Goal: Task Accomplishment & Management: Manage account settings

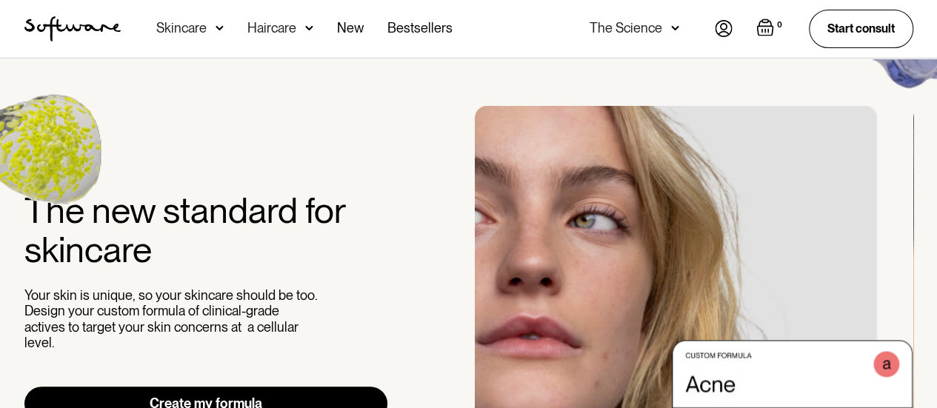
click at [724, 28] on img at bounding box center [724, 28] width 18 height 17
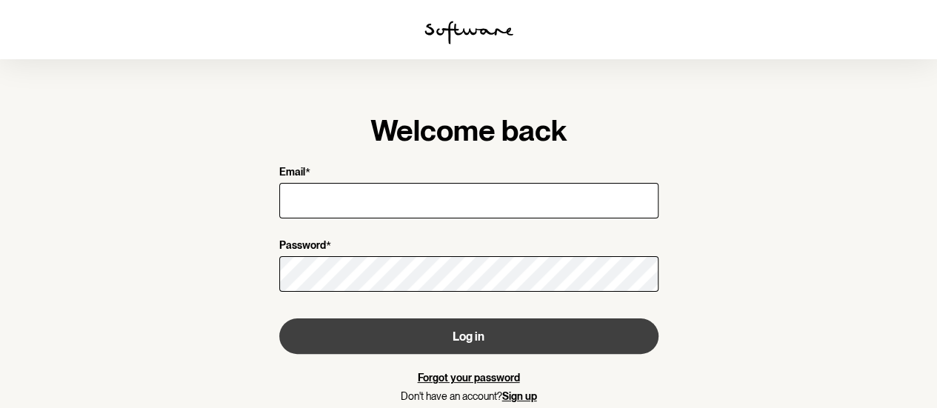
type input "[PERSON_NAME][EMAIL_ADDRESS][PERSON_NAME][DOMAIN_NAME]"
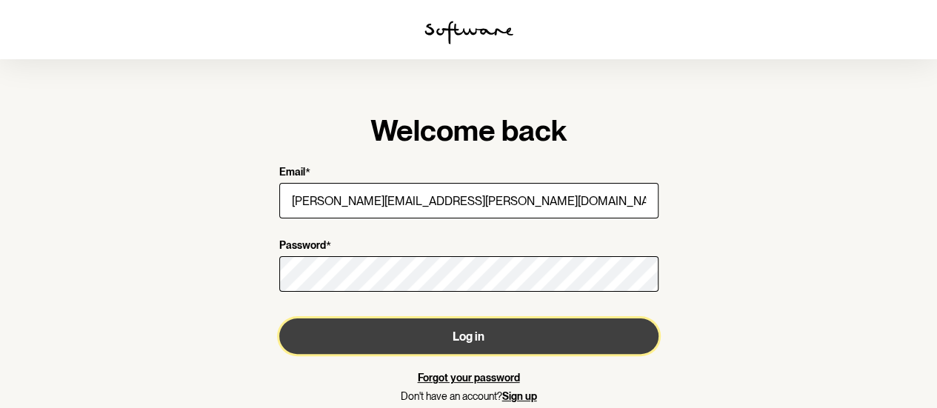
click at [490, 333] on button "Log in" at bounding box center [468, 336] width 379 height 36
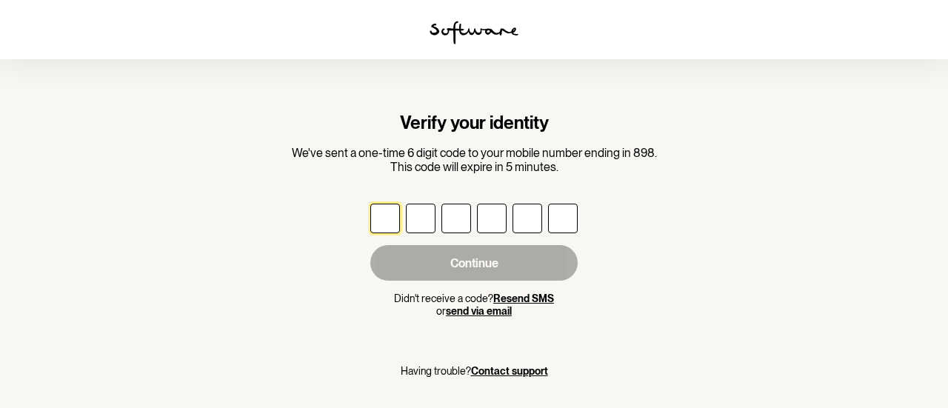
type input "1"
type input "3"
type input "7"
type input "4"
type input "9"
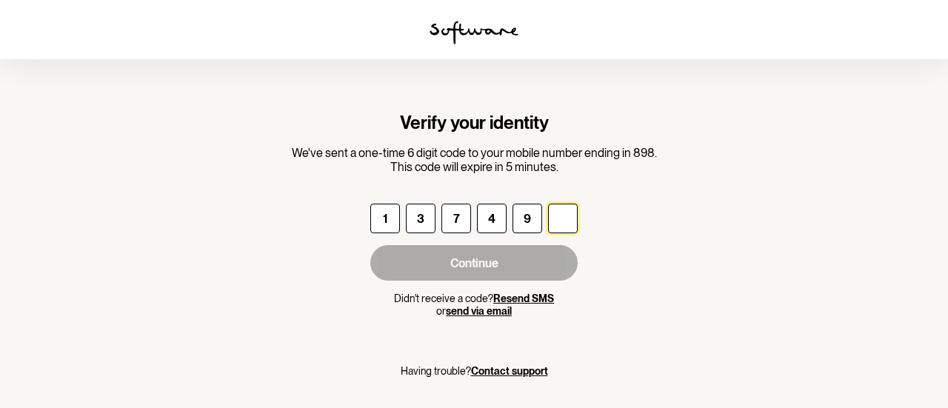
type input "6"
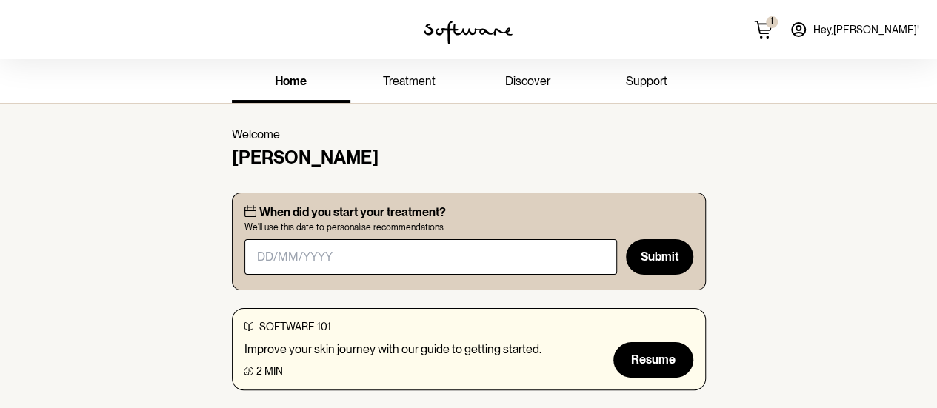
click at [410, 88] on link "treatment" at bounding box center [409, 82] width 119 height 41
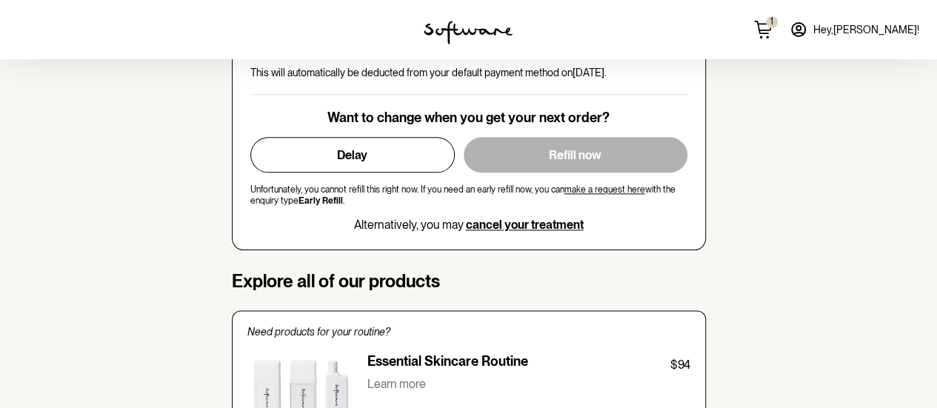
scroll to position [815, 0]
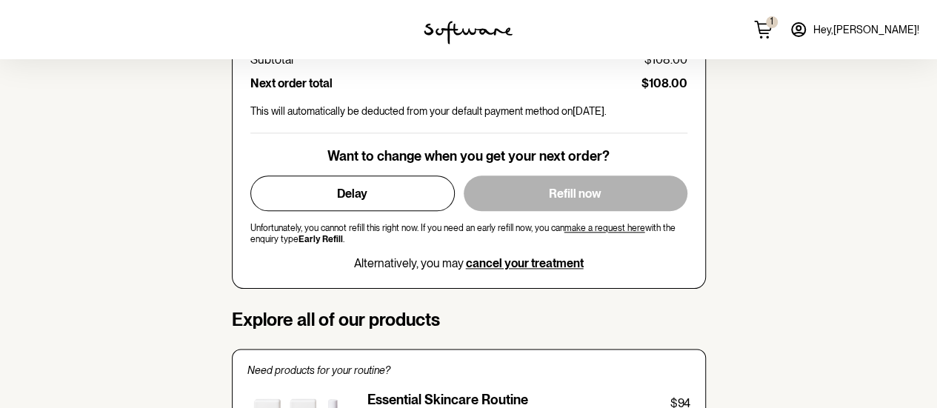
click at [822, 29] on div "1 Hey, Simone !" at bounding box center [780, 29] width 313 height 59
click at [772, 32] on icon at bounding box center [763, 30] width 18 height 18
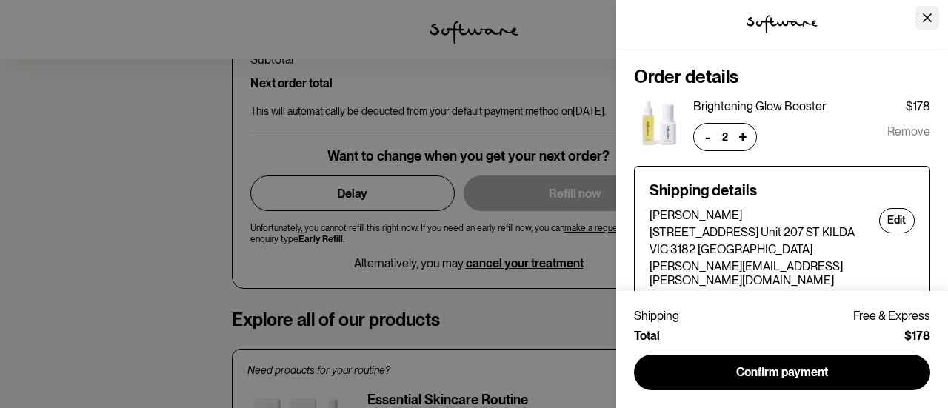
click at [929, 16] on icon "Close" at bounding box center [927, 17] width 9 height 9
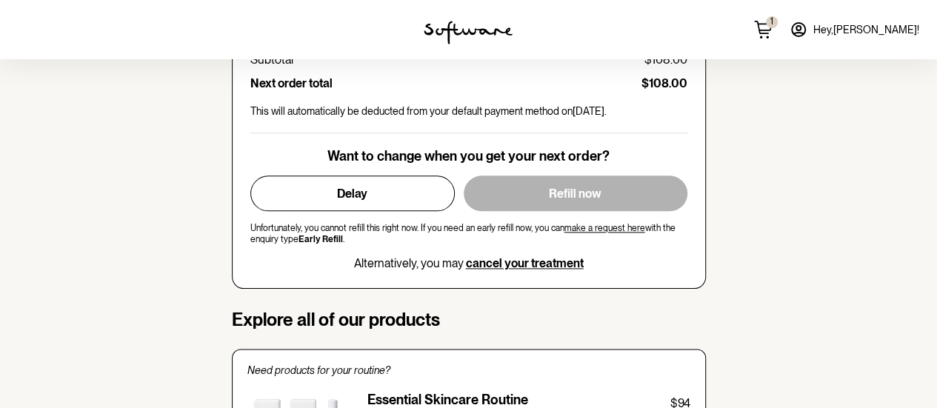
click at [901, 29] on span "Hey, Simone !" at bounding box center [866, 30] width 106 height 13
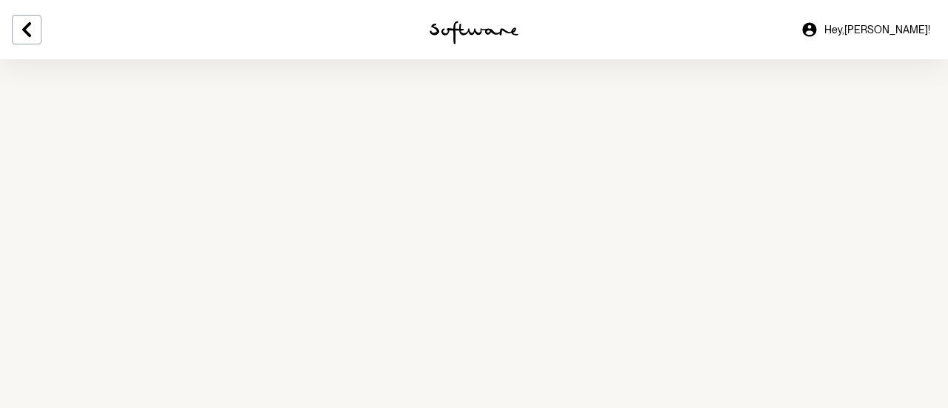
click at [816, 30] on icon at bounding box center [809, 29] width 14 height 14
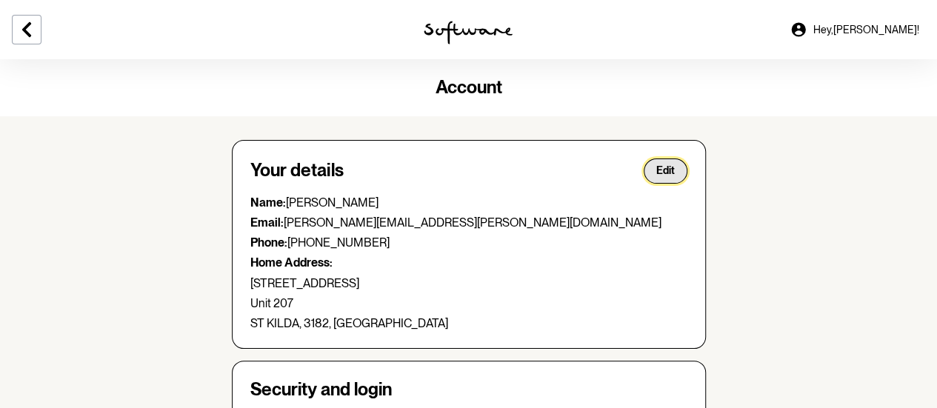
click at [651, 176] on button "Edit" at bounding box center [666, 171] width 44 height 25
select select "VIC"
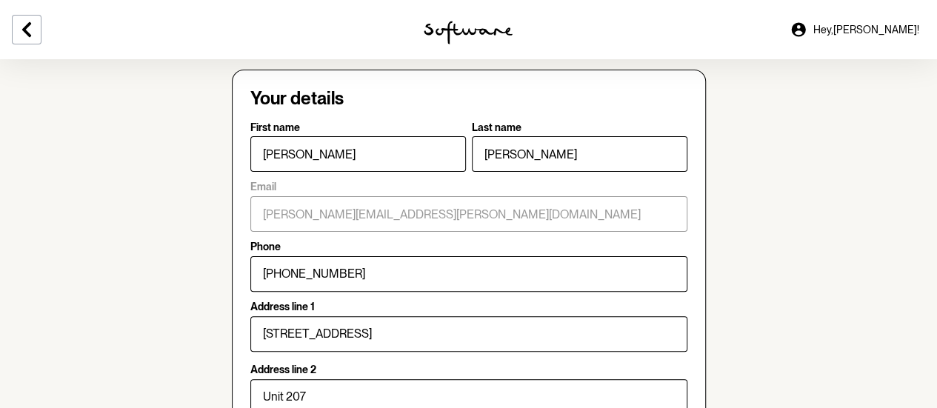
scroll to position [296, 0]
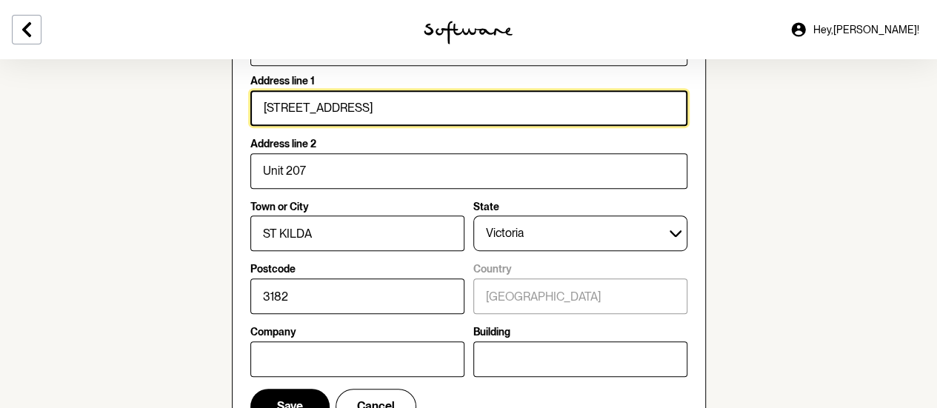
drag, startPoint x: 364, startPoint y: 108, endPoint x: 202, endPoint y: 64, distance: 168.0
click at [211, 68] on section "Account Your details First name Simone Last name Mildren Email simone.mildren@i…" at bounding box center [468, 399] width 937 height 1272
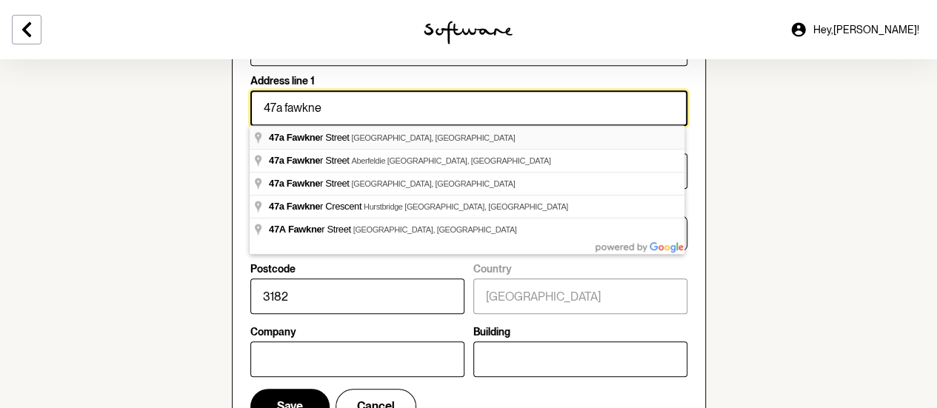
type input "47A Fawkner Street, St Kilda VIC, Australia"
click at [458, 112] on input "47A Fawkner Street, St Kilda VIC, Australia" at bounding box center [468, 108] width 437 height 36
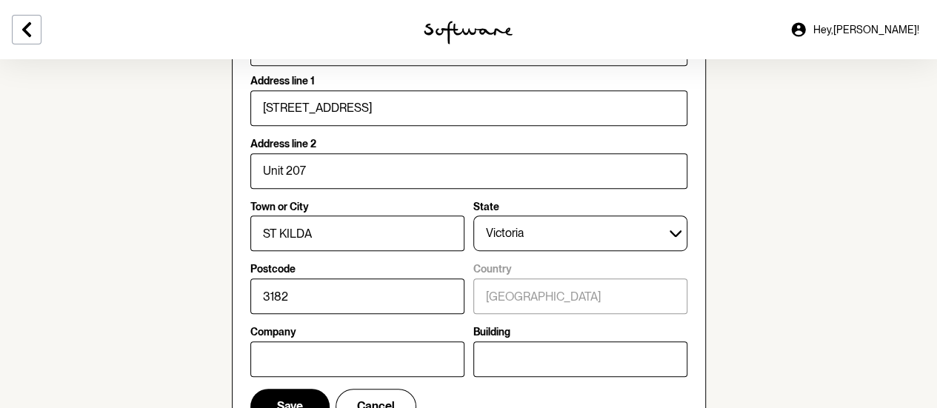
click at [901, 165] on section "Account Your details First name Simone Last name Mildren Email simone.mildren@i…" at bounding box center [468, 399] width 937 height 1272
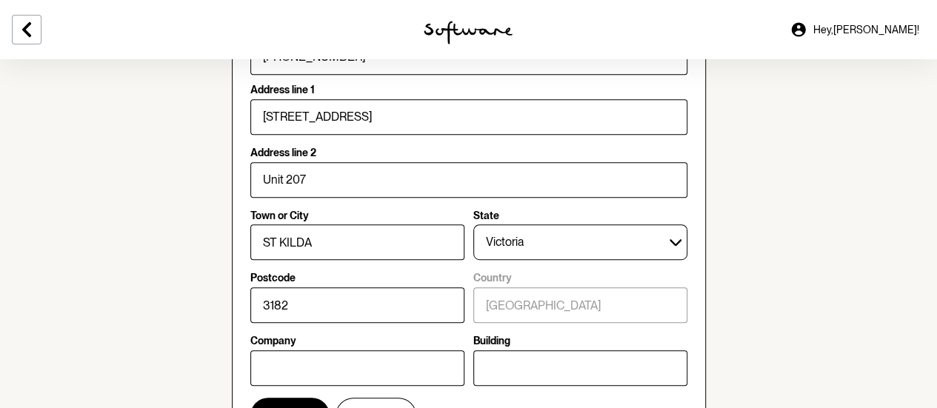
scroll to position [222, 0]
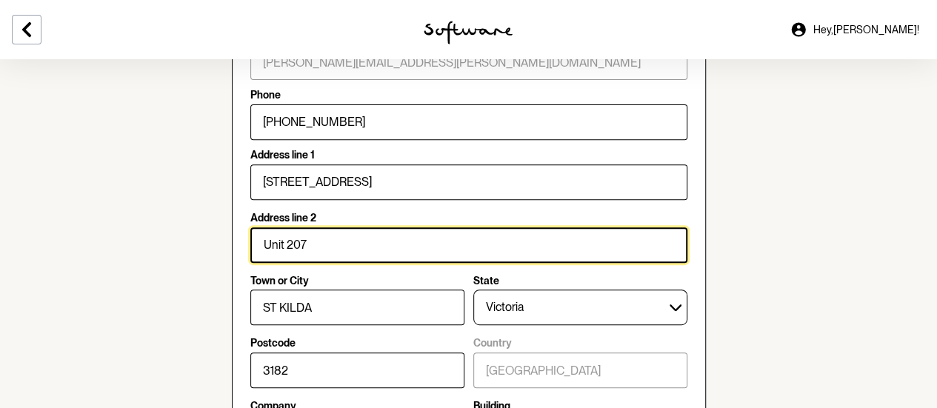
drag, startPoint x: 348, startPoint y: 239, endPoint x: 144, endPoint y: 196, distance: 208.9
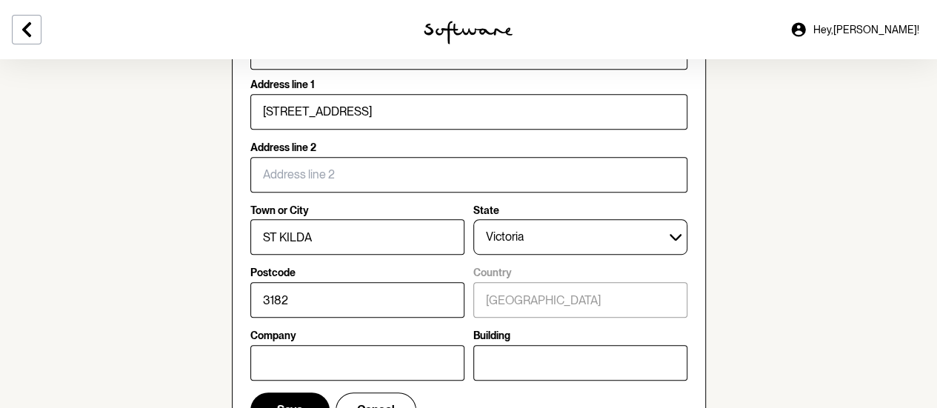
scroll to position [370, 0]
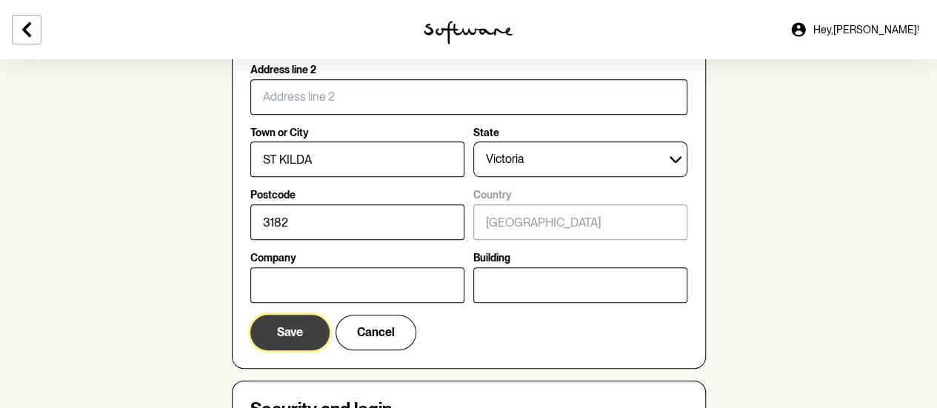
click at [281, 327] on span "Save" at bounding box center [290, 332] width 26 height 14
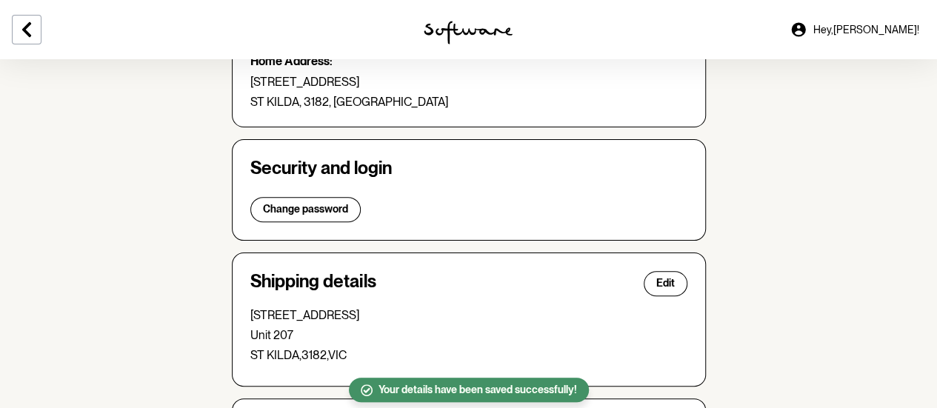
scroll to position [350, 0]
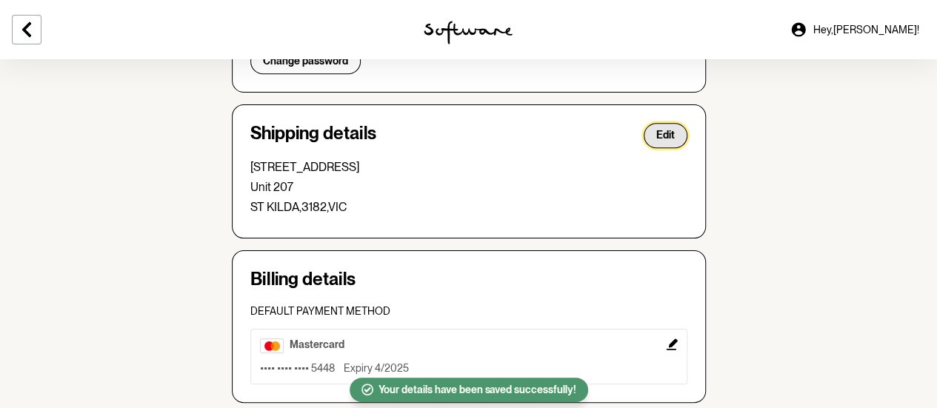
click at [675, 133] on button "Edit" at bounding box center [666, 135] width 44 height 25
select select "VIC"
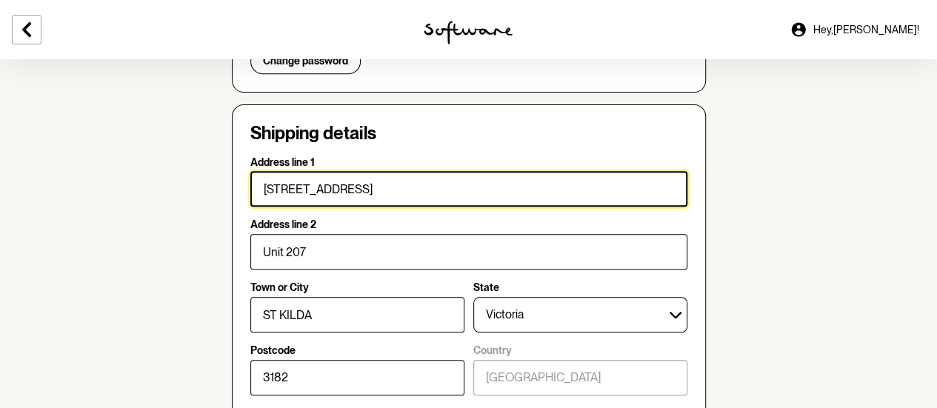
drag, startPoint x: 463, startPoint y: 197, endPoint x: 21, endPoint y: 130, distance: 447.3
click at [21, 130] on section "Account Your details Edit Name: Simone Mildren Email: simone.mildren@ioof.com.a…" at bounding box center [468, 316] width 937 height 1212
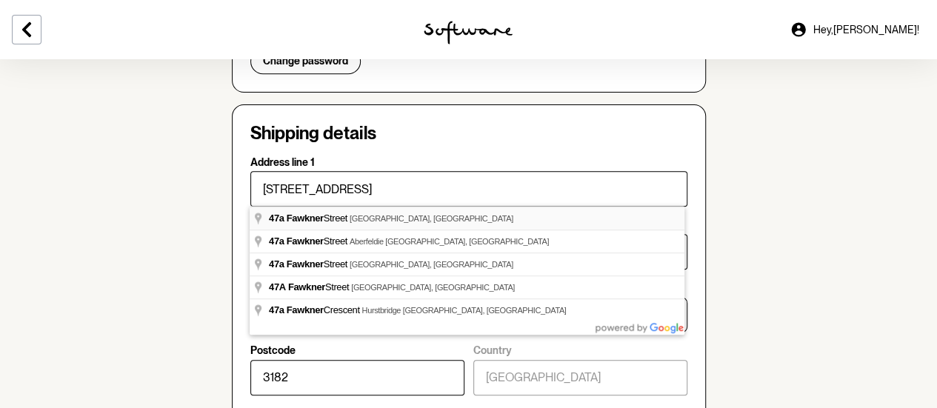
type input "47 Fawkner Street"
type input "Southbank"
type input "3006"
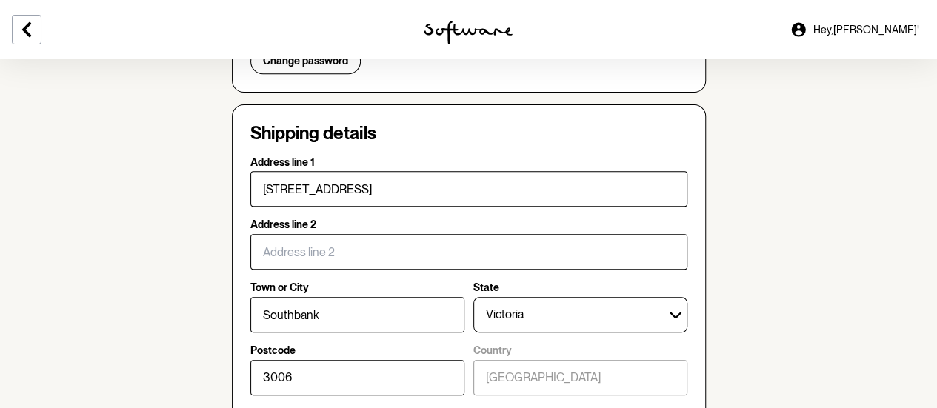
drag, startPoint x: 398, startPoint y: 220, endPoint x: 416, endPoint y: 221, distance: 17.1
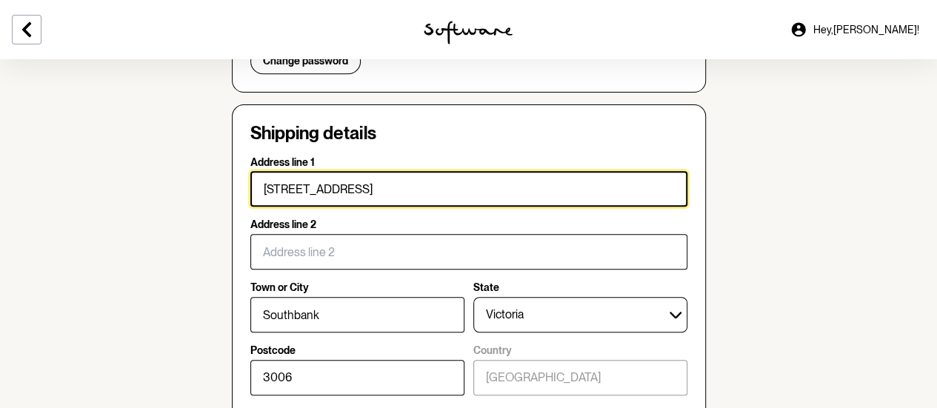
click at [382, 192] on input "47 Fawkner Street" at bounding box center [468, 189] width 437 height 36
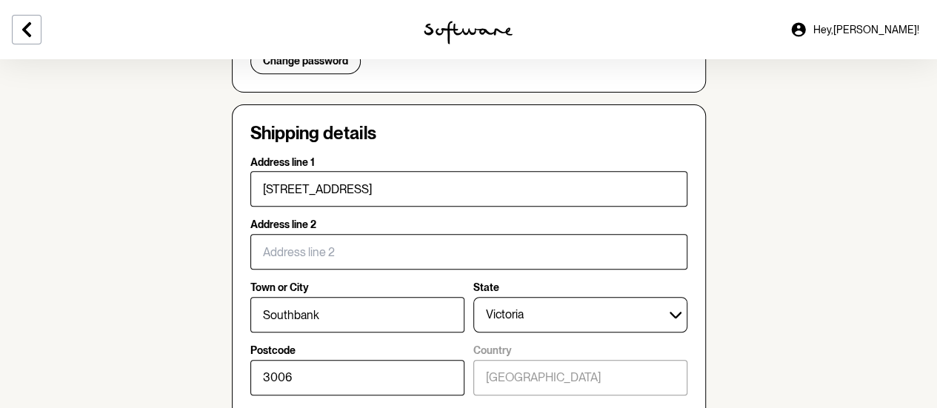
type input "47 Fawkner Street"
type input "St Kilda"
type input "3182"
click at [935, 237] on section "Account Your details Edit Name: Simone Mildren Email: simone.mildren@ioof.com.a…" at bounding box center [468, 316] width 937 height 1212
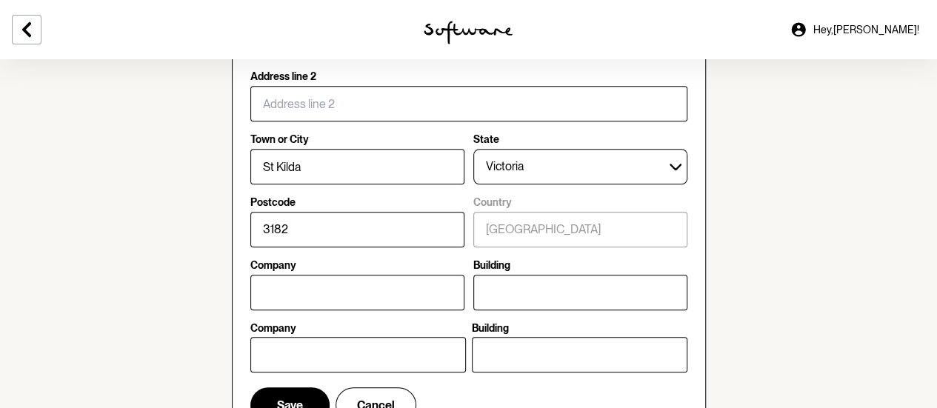
scroll to position [720, 0]
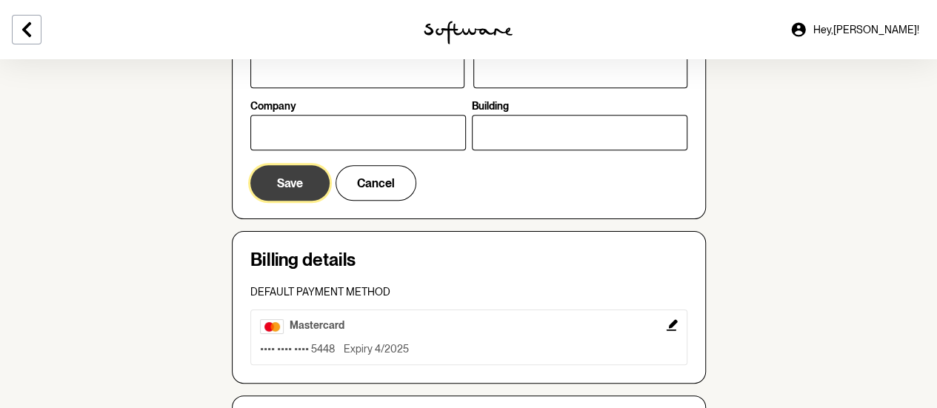
click at [286, 166] on button "Save" at bounding box center [289, 183] width 79 height 36
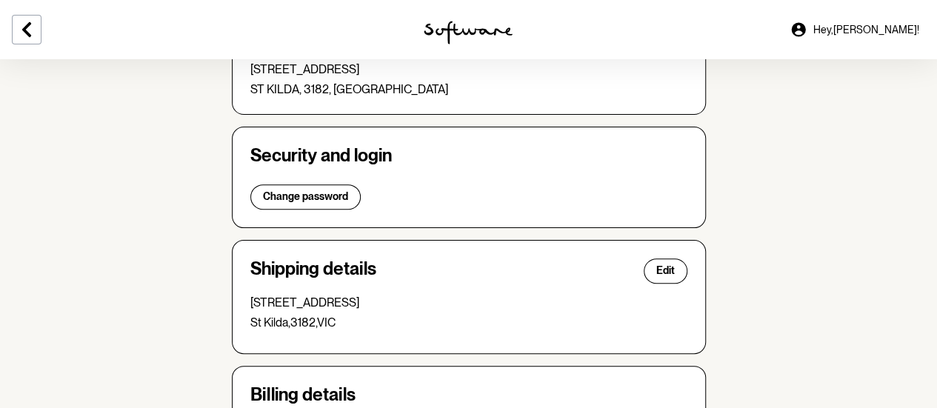
scroll to position [142, 0]
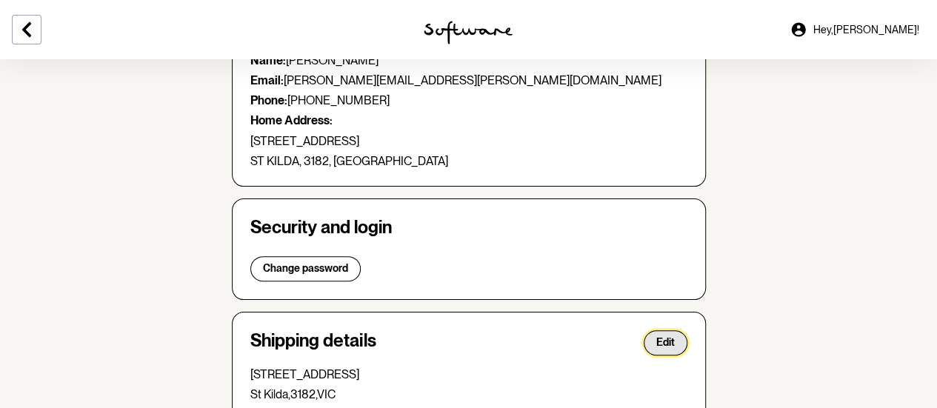
click at [654, 341] on button "Edit" at bounding box center [666, 342] width 44 height 25
select select "VIC"
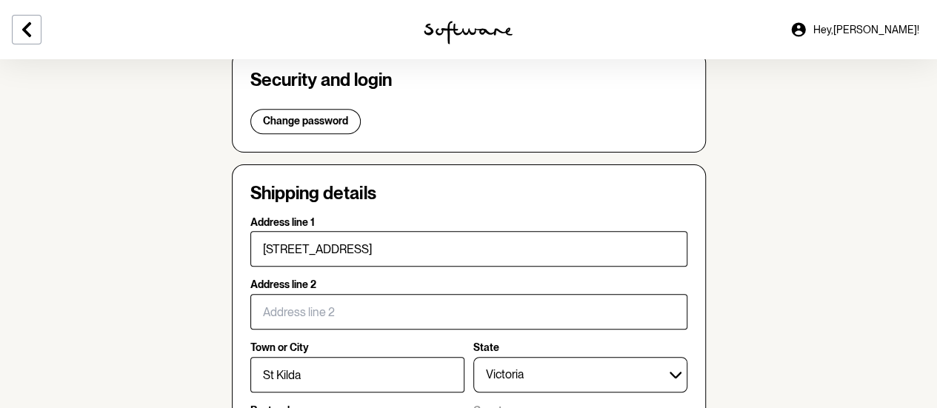
scroll to position [290, 0]
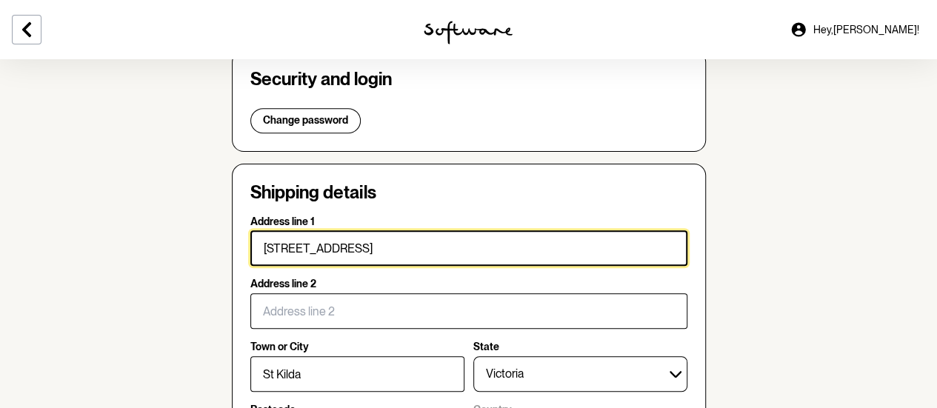
click at [271, 245] on input "47 Fawkner Street" at bounding box center [468, 248] width 437 height 36
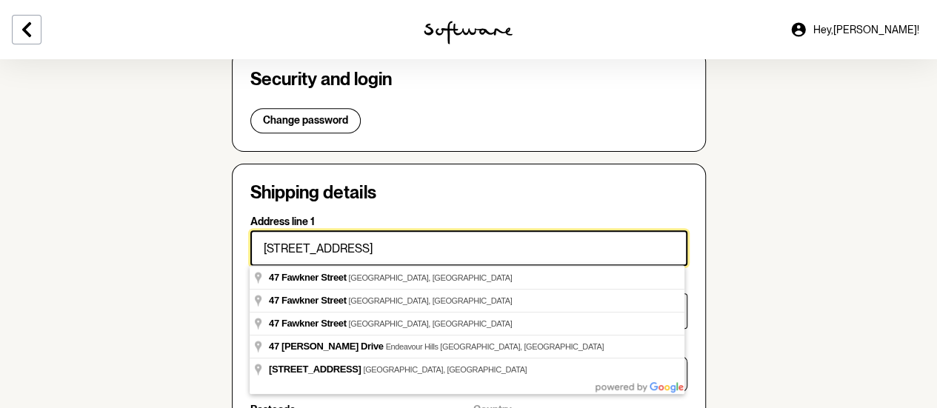
click at [276, 246] on input "47 Fawkner Street" at bounding box center [468, 248] width 437 height 36
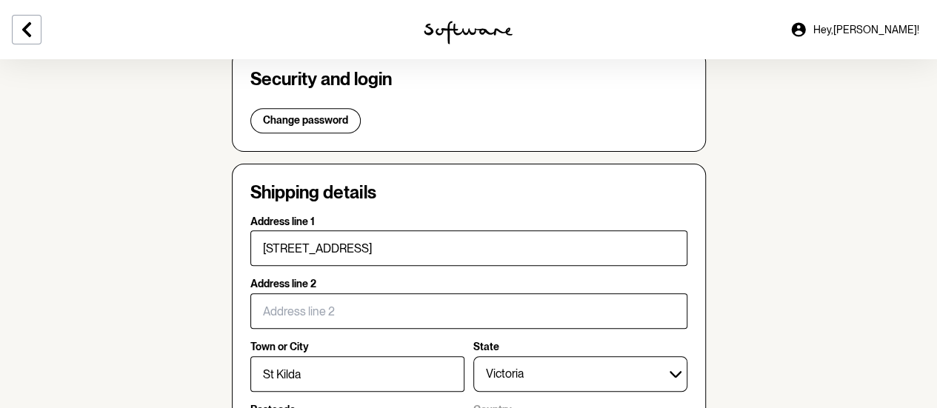
type input "47A Fawkner Street"
click at [747, 270] on section "Account Your details Edit Name: Simone Mildren Email: simone.mildren@ioof.com.a…" at bounding box center [468, 375] width 937 height 1212
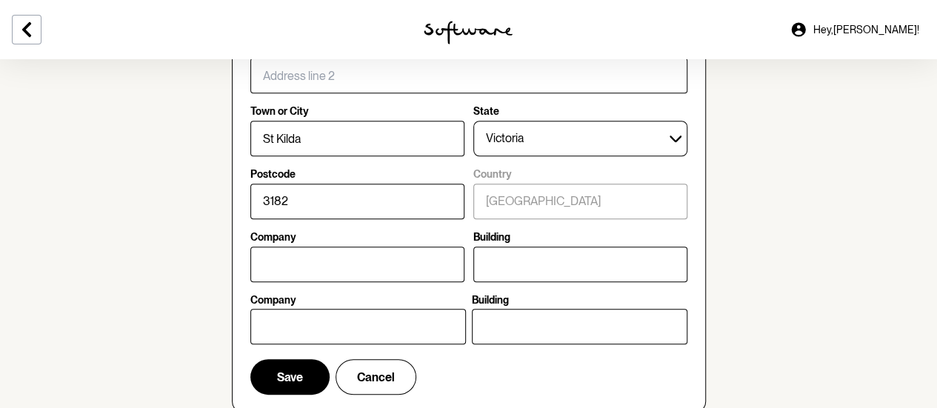
scroll to position [735, 0]
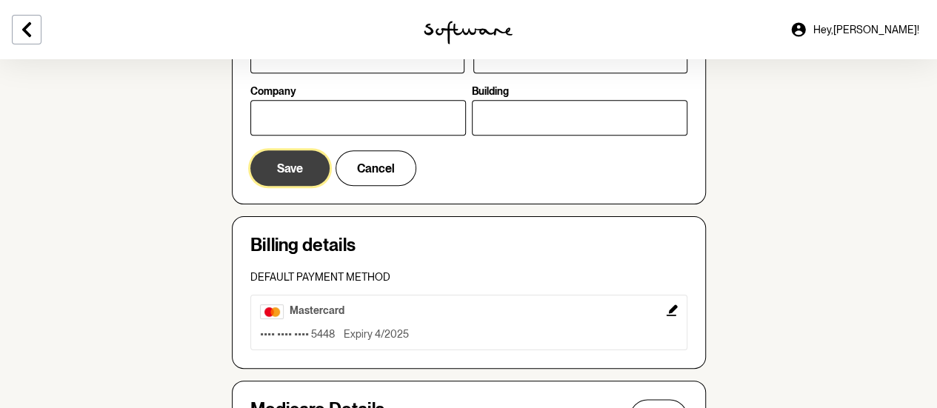
click at [294, 178] on button "Save" at bounding box center [289, 168] width 79 height 36
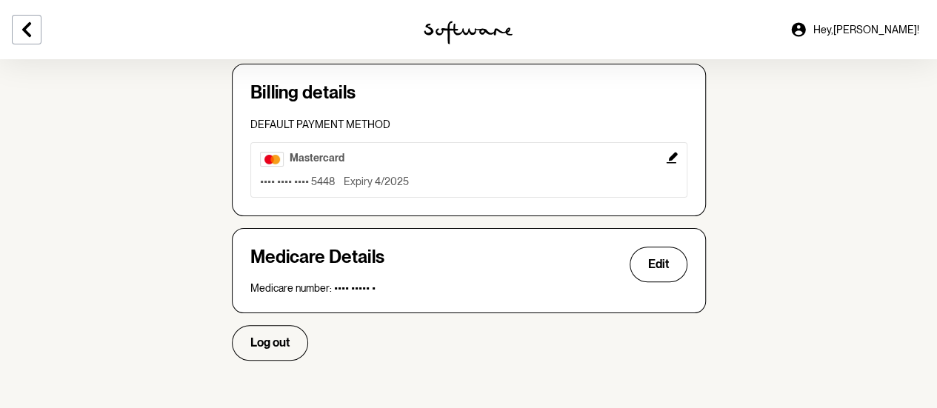
scroll to position [513, 0]
